Goal: Check status: Check status

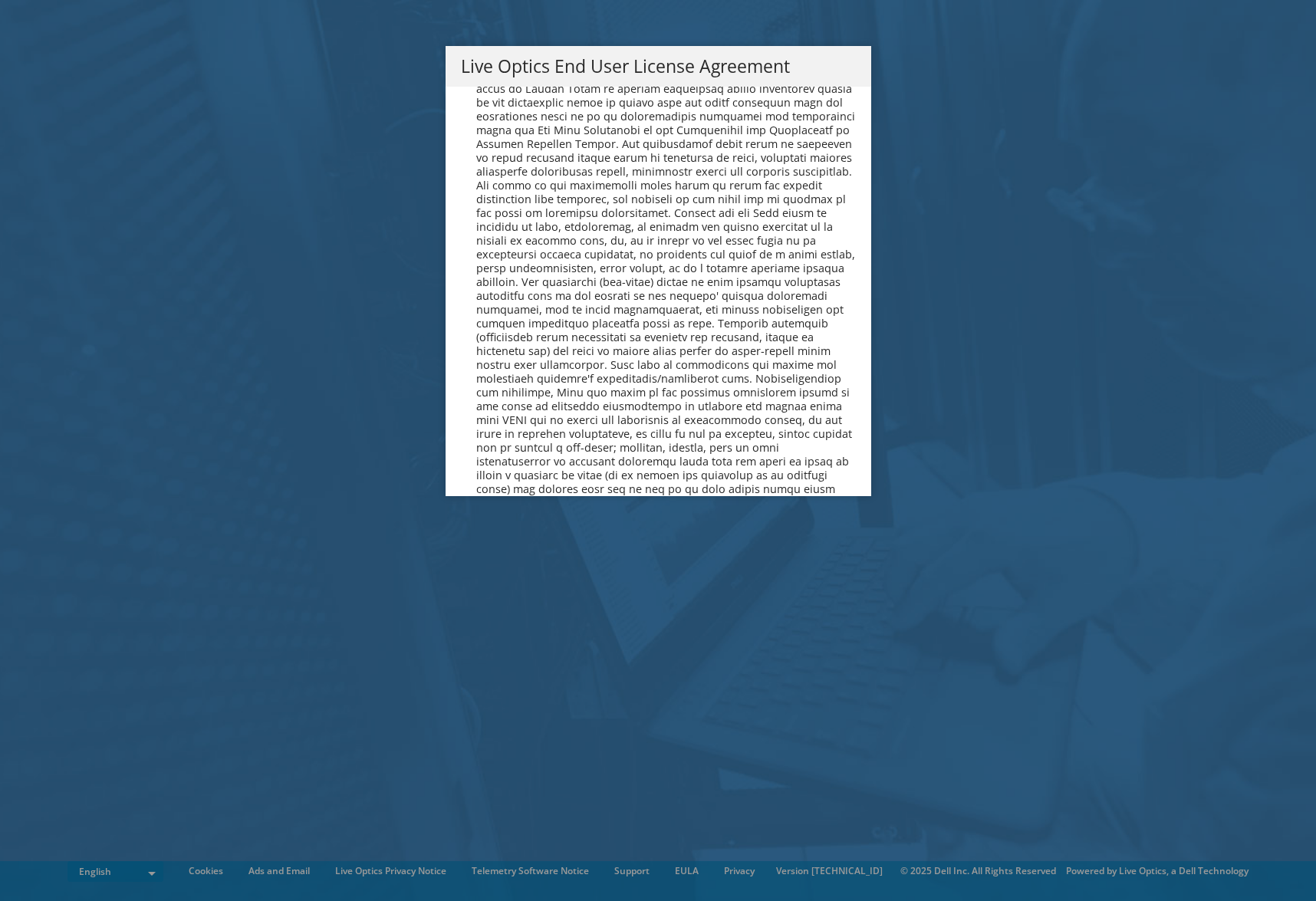
scroll to position [5799, 0]
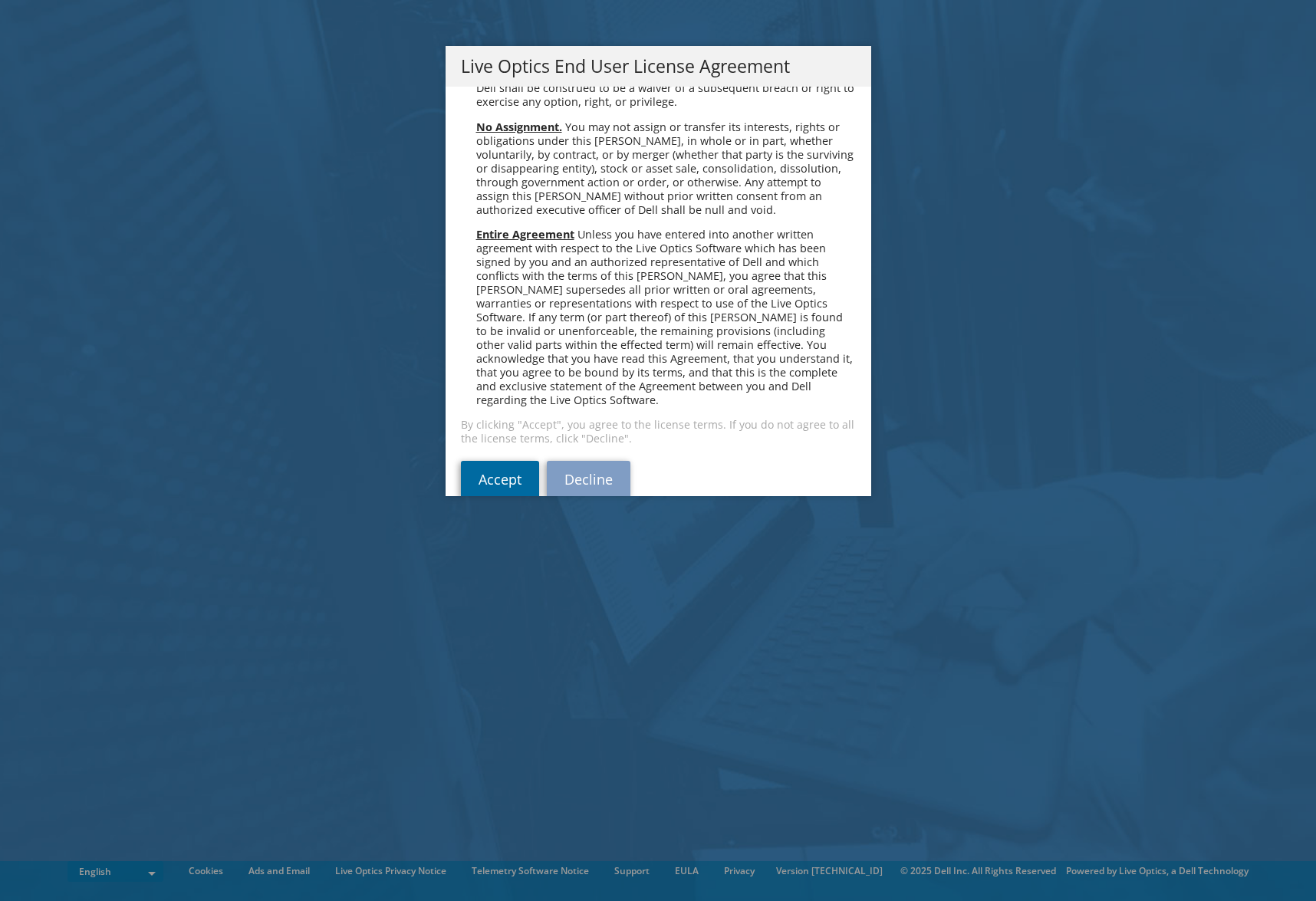
click at [499, 461] on link "Accept" at bounding box center [500, 479] width 78 height 37
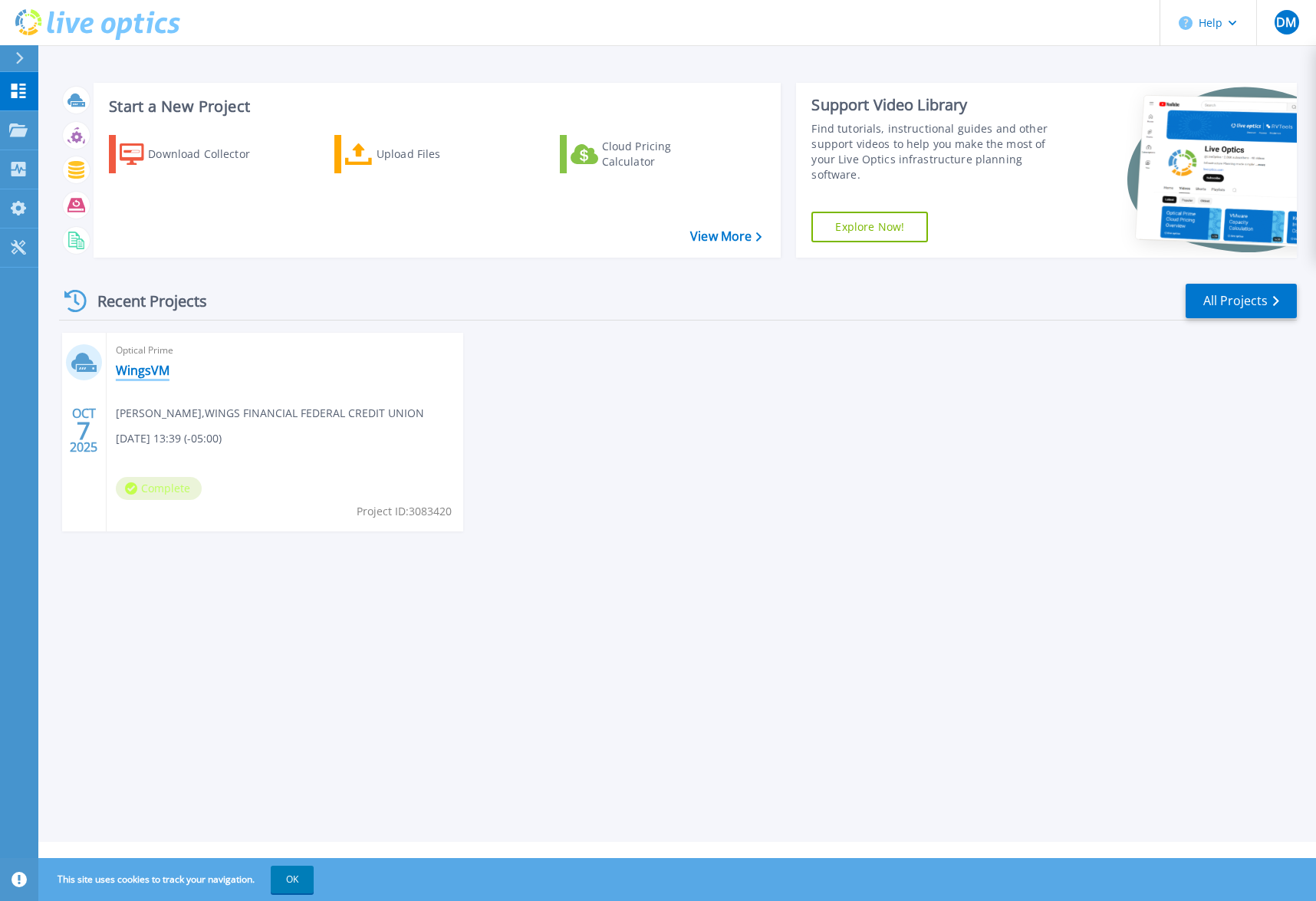
click at [134, 374] on link "WingsVM" at bounding box center [142, 370] width 54 height 15
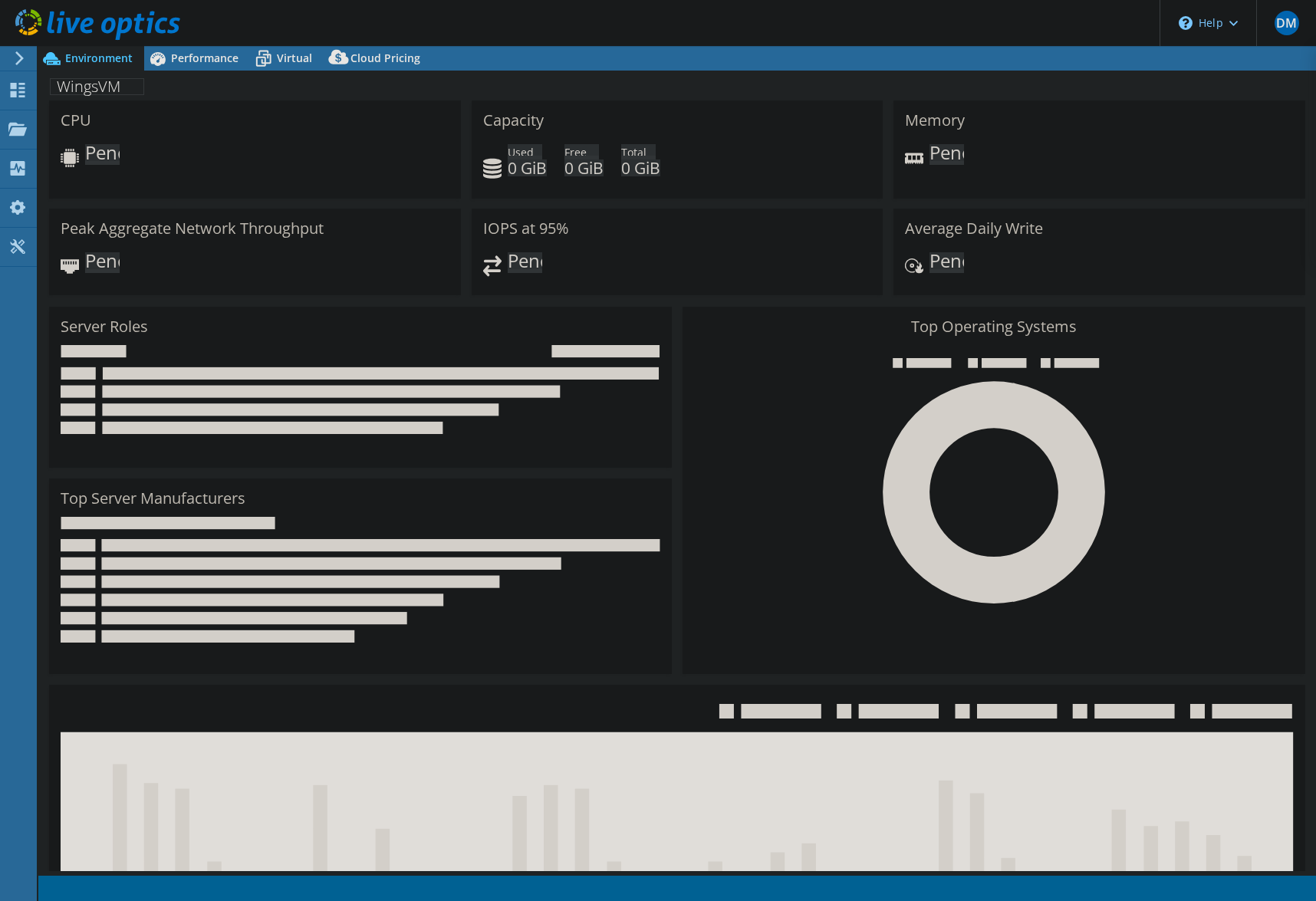
select select "USD"
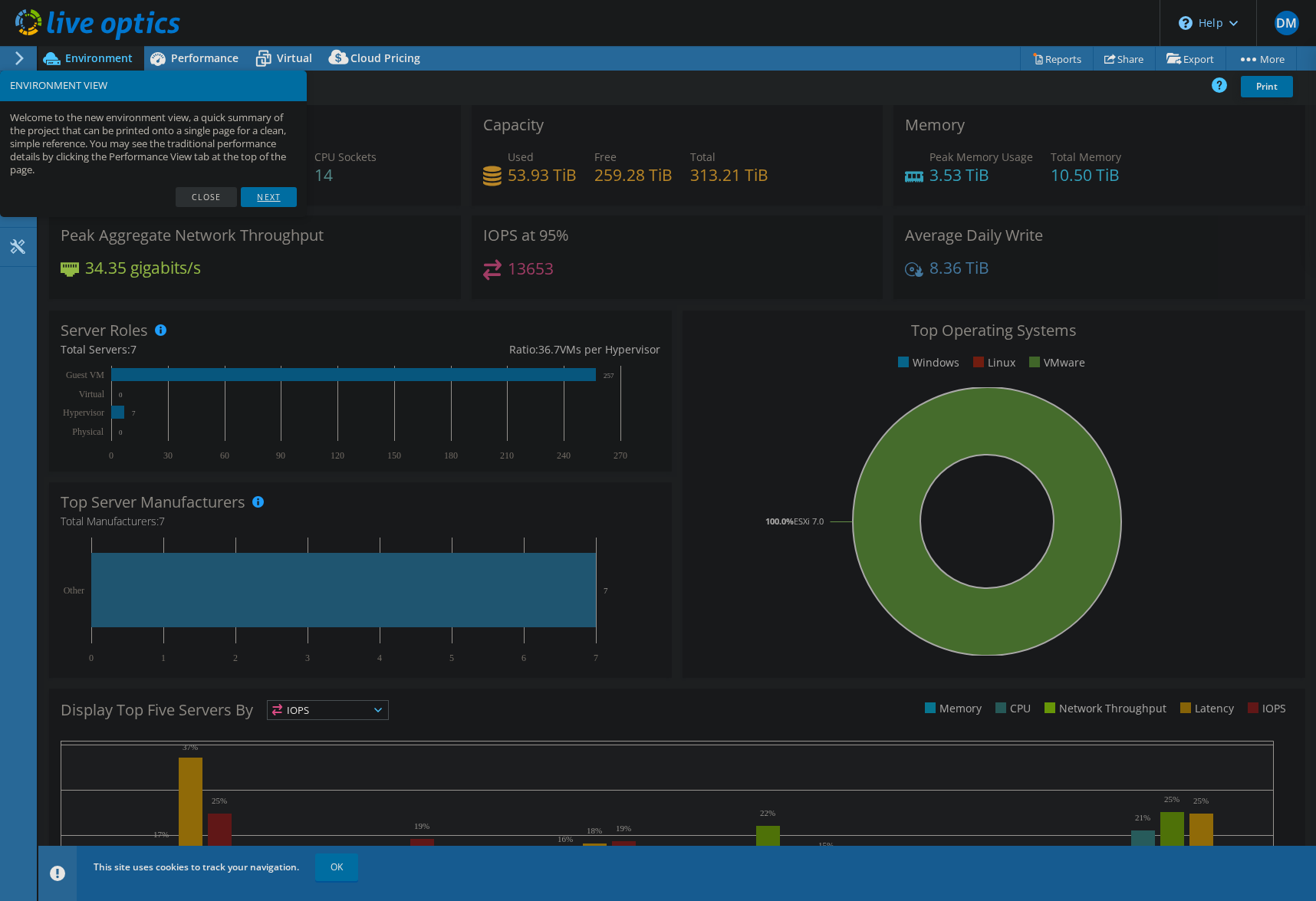
click at [271, 197] on link "Next" at bounding box center [268, 197] width 55 height 20
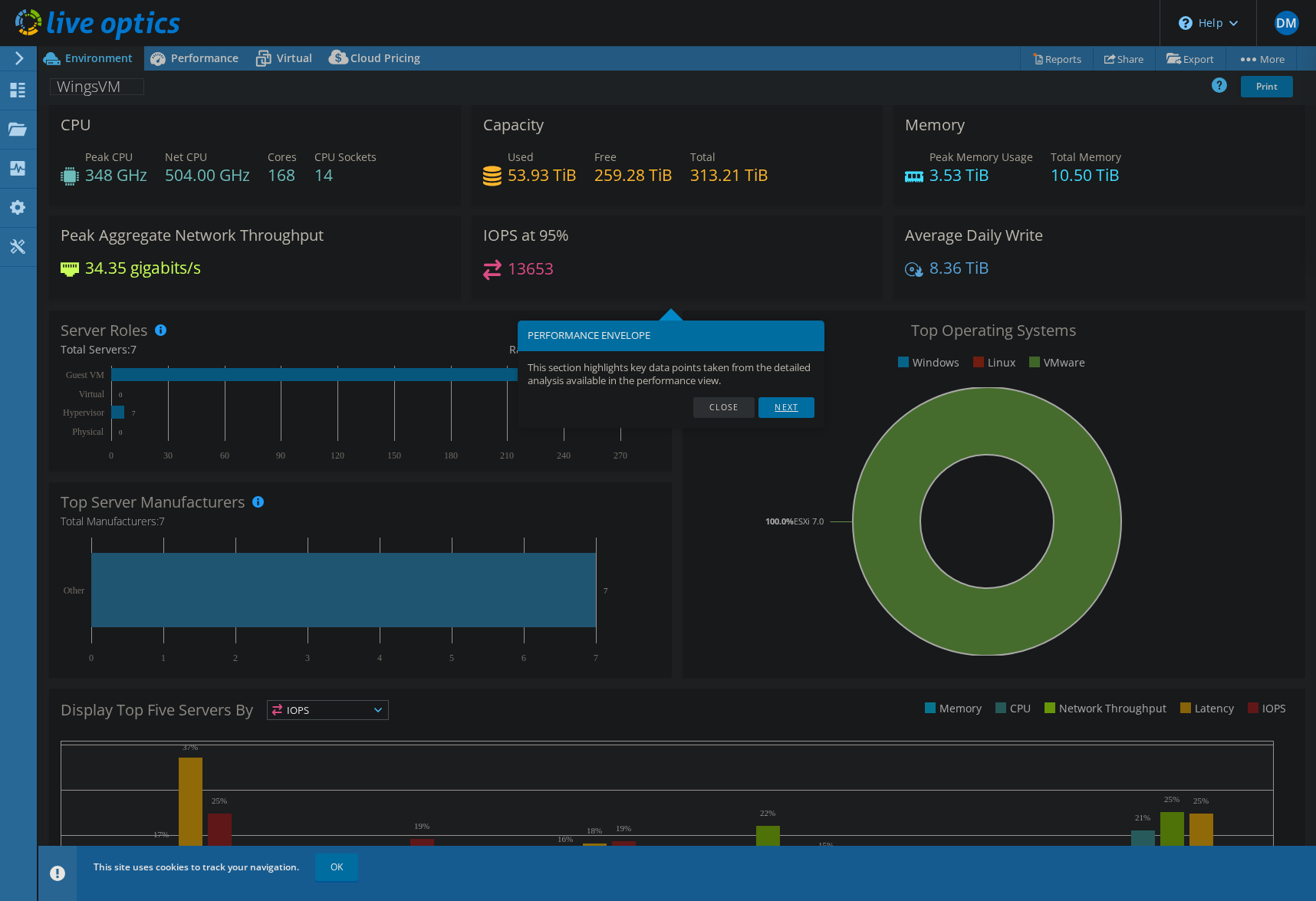
click at [789, 414] on link "Next" at bounding box center [786, 406] width 55 height 20
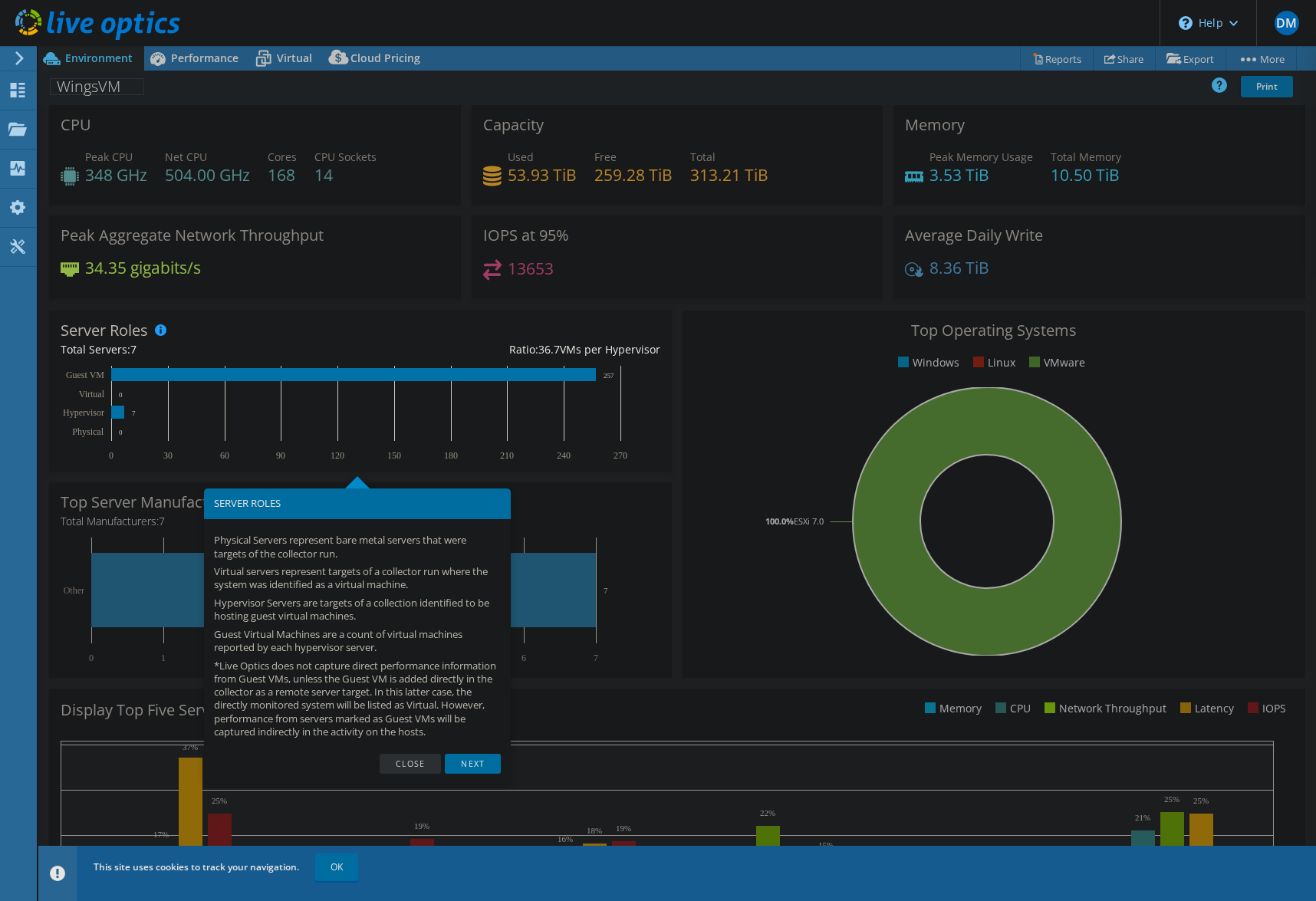
click at [475, 774] on link "Next" at bounding box center [472, 763] width 55 height 20
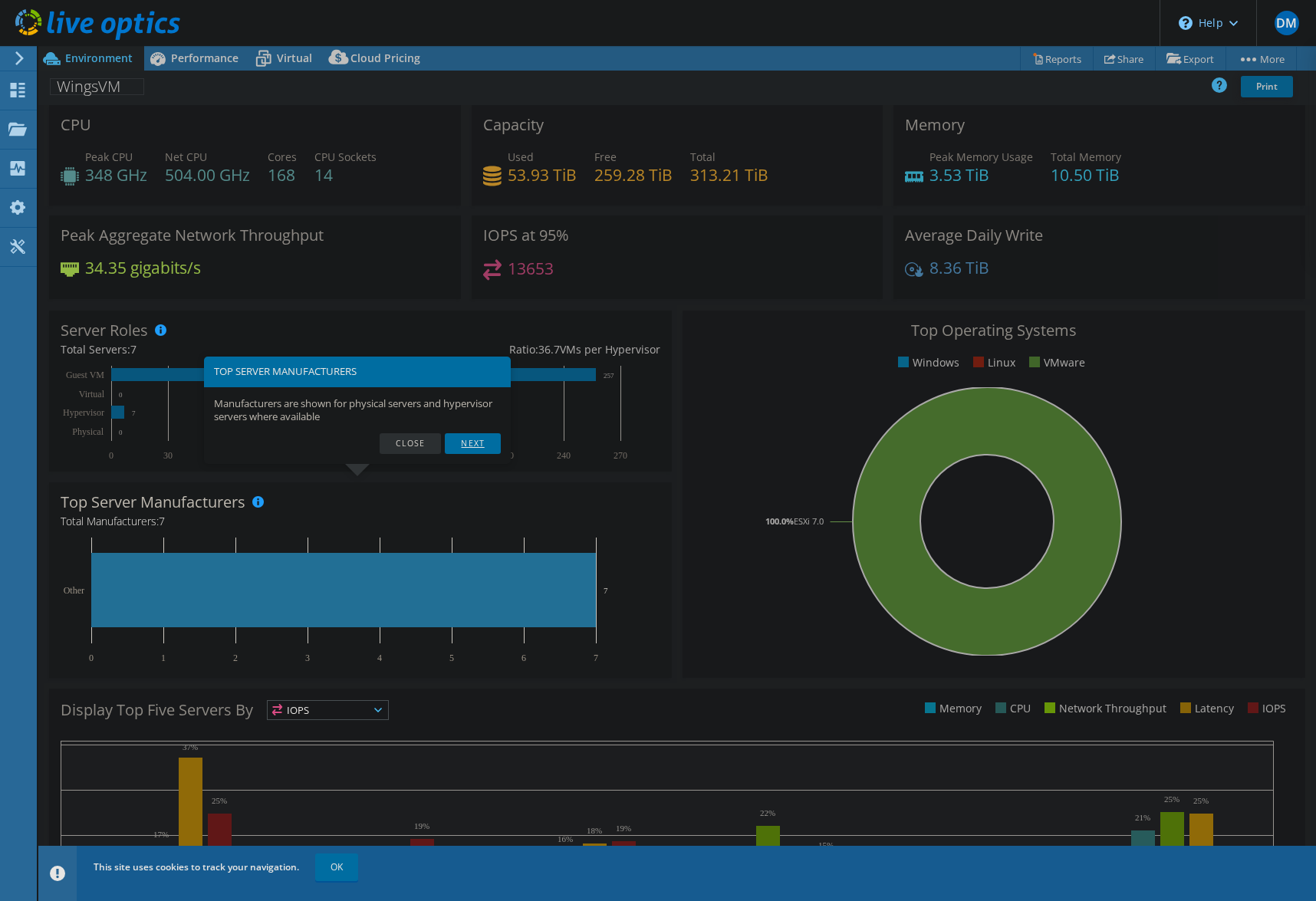
click at [480, 439] on link "Next" at bounding box center [472, 443] width 55 height 20
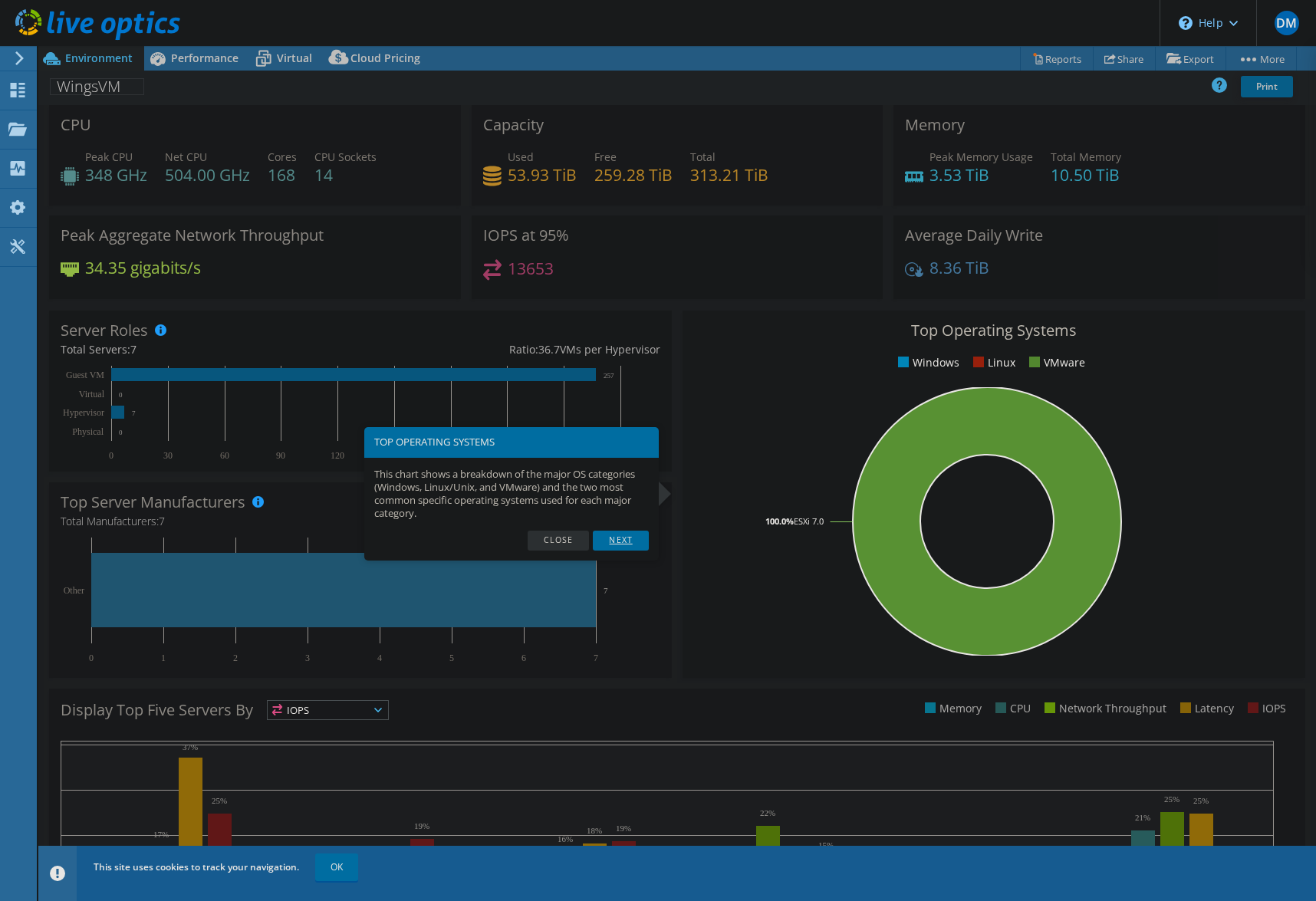
click at [624, 545] on link "Next" at bounding box center [620, 540] width 55 height 20
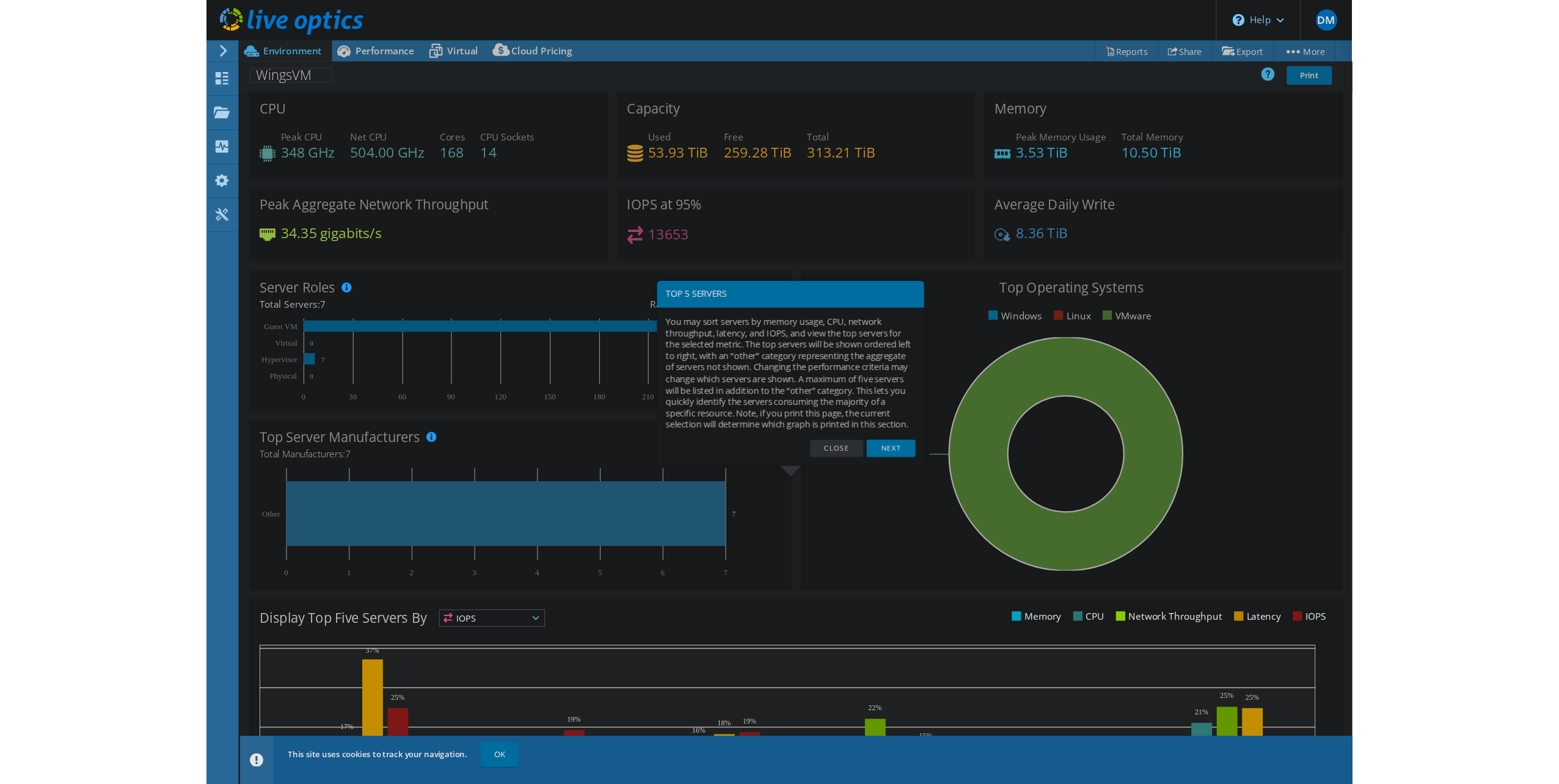
scroll to position [97, 0]
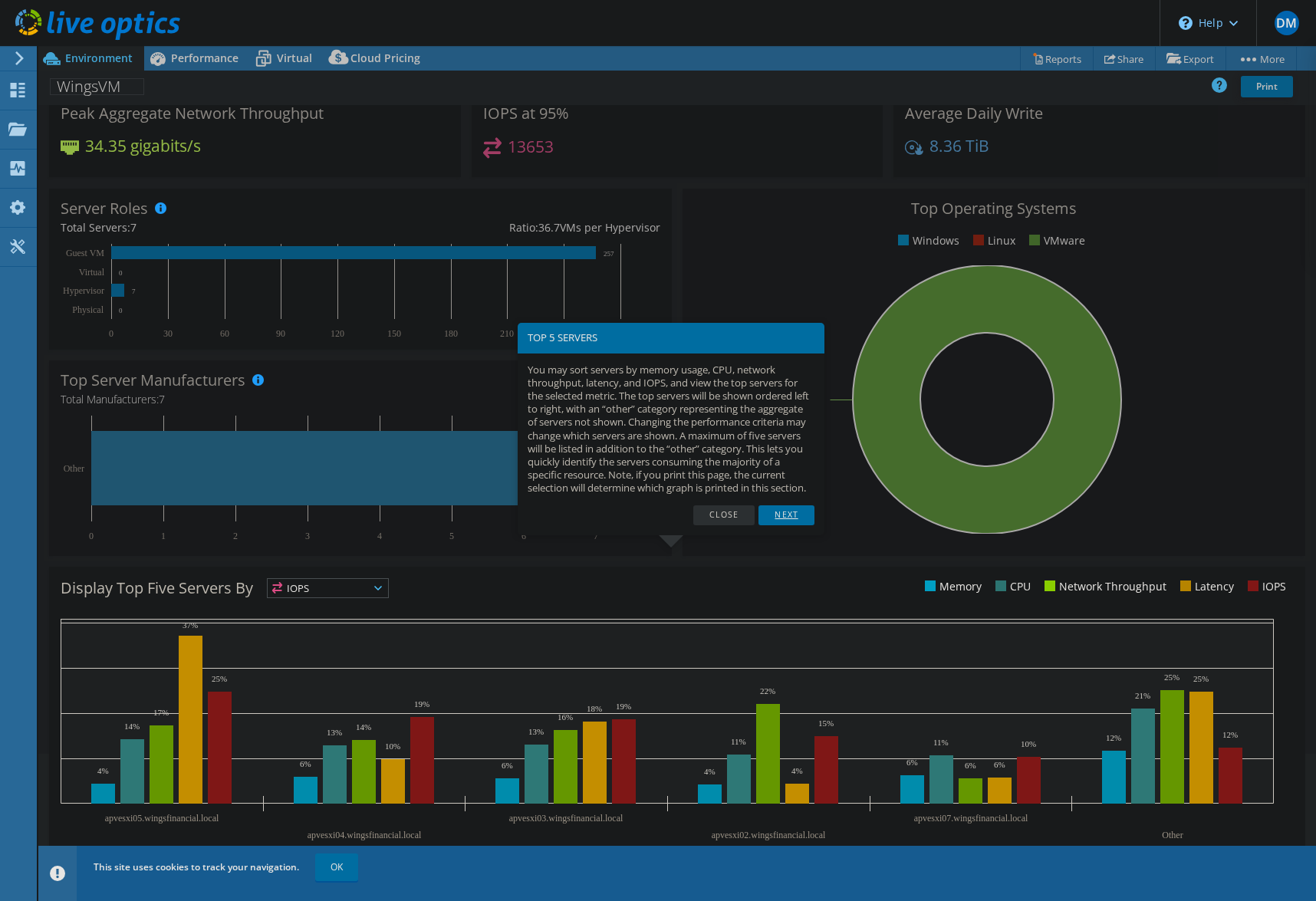
click at [790, 521] on link "Next" at bounding box center [786, 514] width 55 height 20
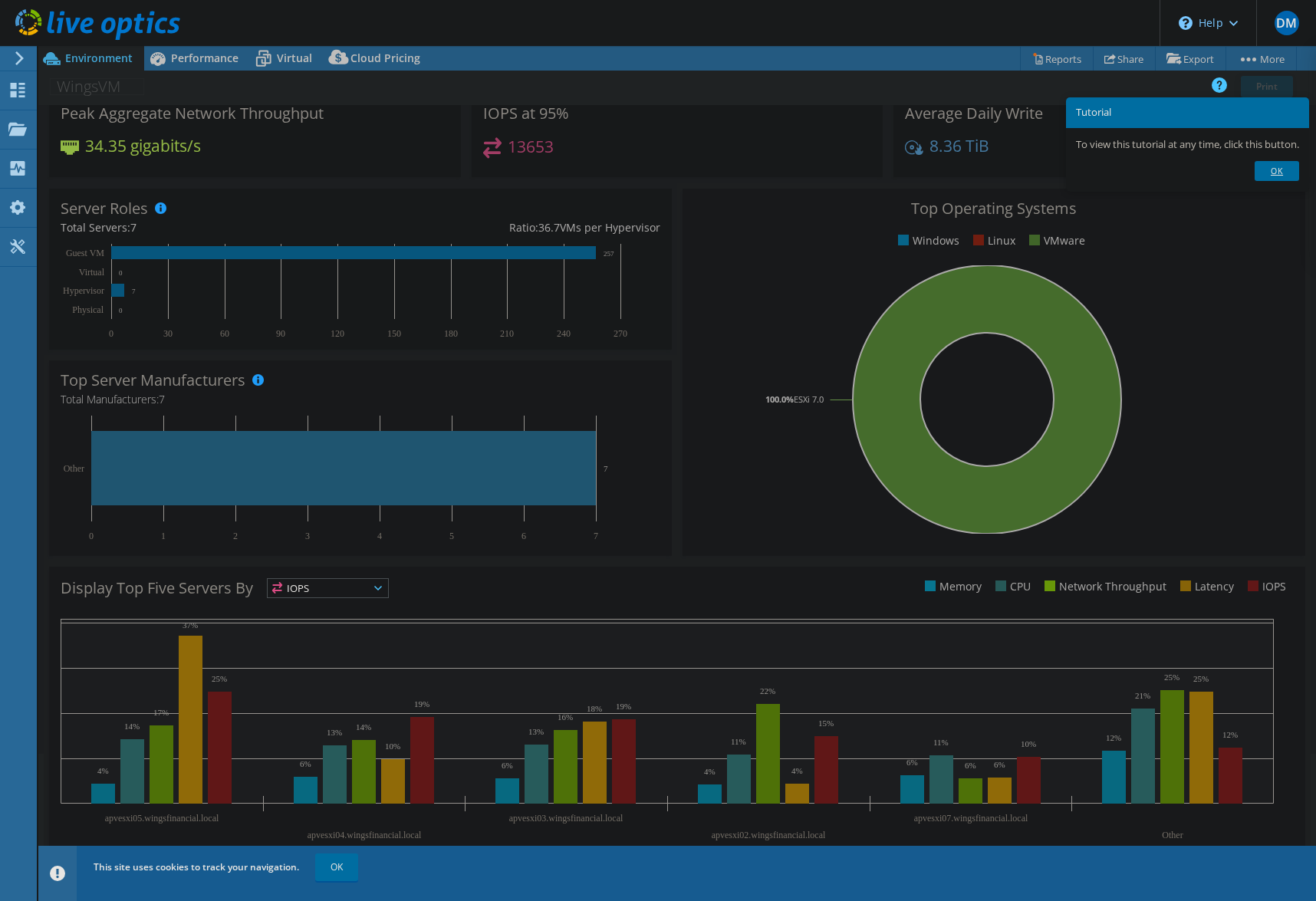
click at [1284, 174] on link "Ok" at bounding box center [1277, 170] width 44 height 20
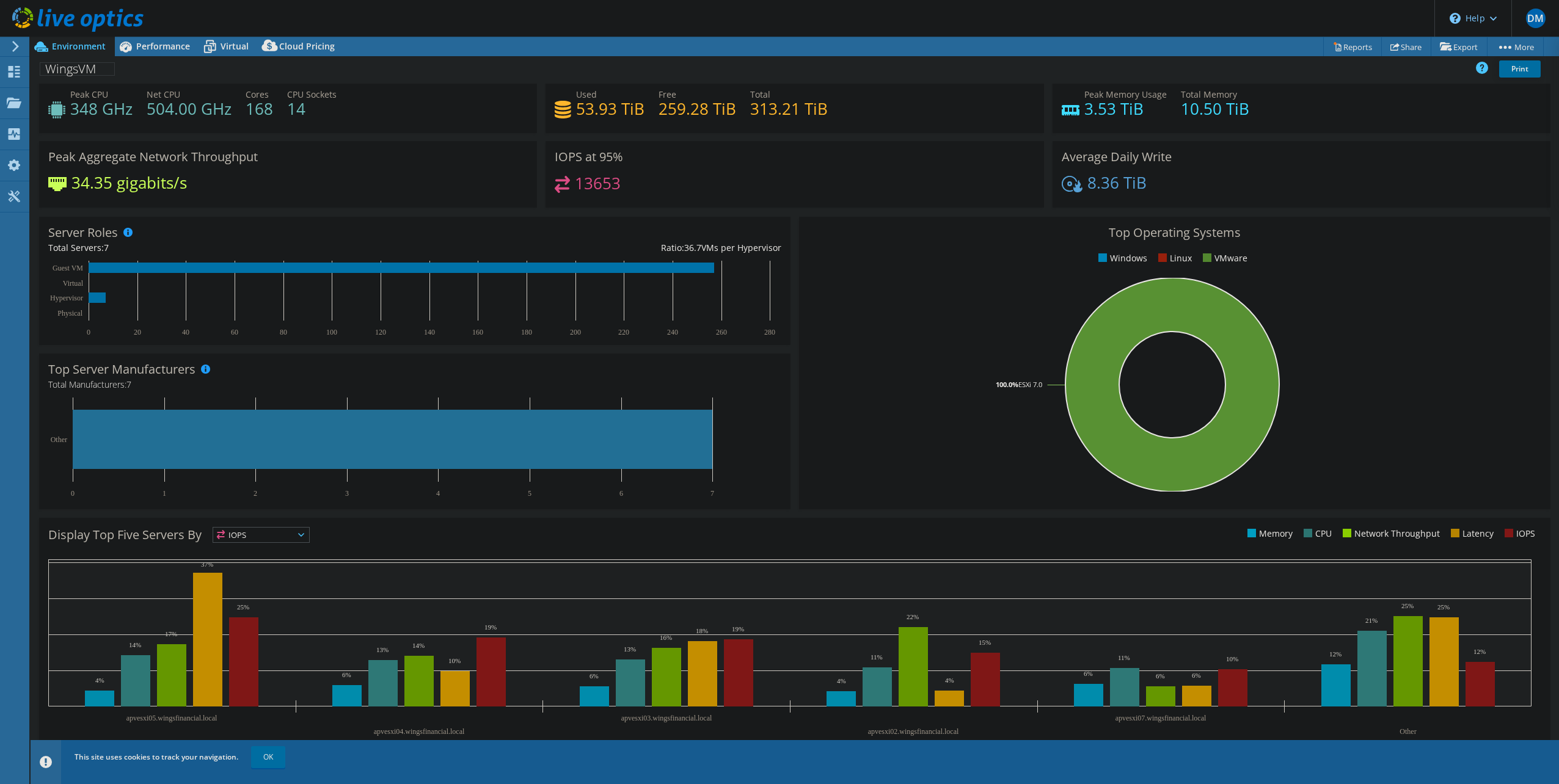
scroll to position [31, 0]
click at [171, 47] on span "Performance" at bounding box center [163, 45] width 54 height 12
